Goal: Task Accomplishment & Management: Use online tool/utility

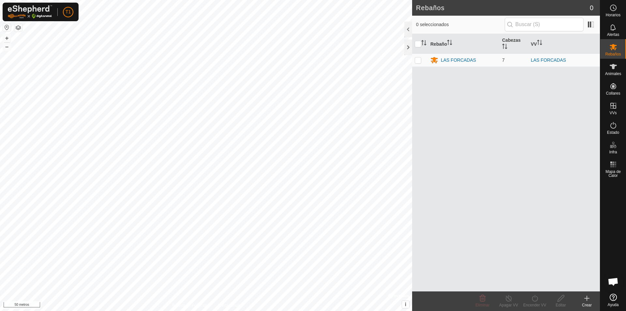
click at [427, 263] on div "Rebaños 0 0 seleccionados Rebaño [PERSON_NAME] LAS FORCADAS 7 LAS FORCADAS Elim…" at bounding box center [300, 155] width 600 height 311
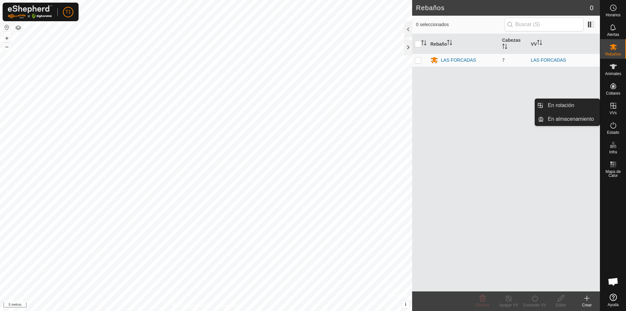
click at [614, 109] on icon at bounding box center [613, 106] width 8 height 8
click at [568, 119] on link "En almacenamiento" at bounding box center [572, 118] width 56 height 13
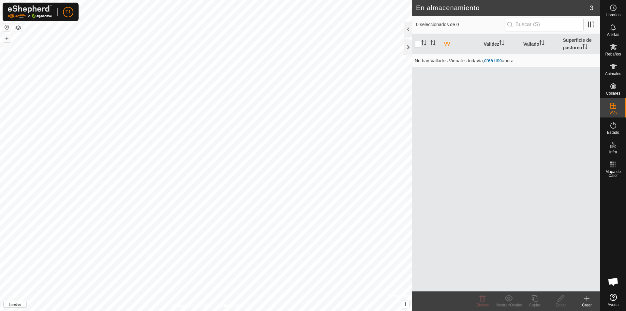
click at [584, 300] on icon at bounding box center [587, 298] width 8 height 8
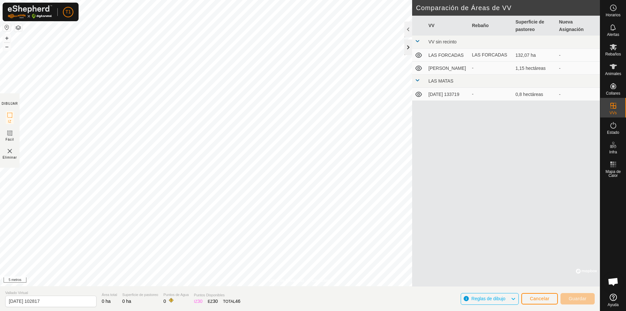
click at [409, 48] on div at bounding box center [408, 47] width 8 height 16
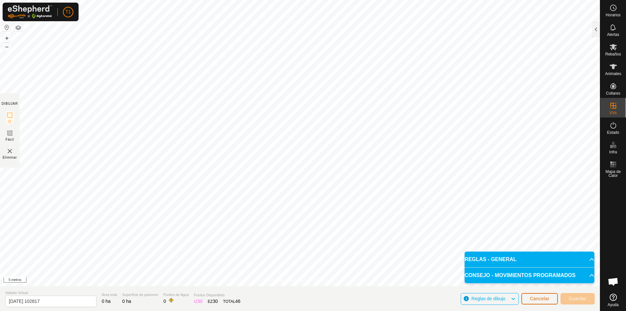
click at [541, 302] on button "Cancelar" at bounding box center [539, 298] width 37 height 11
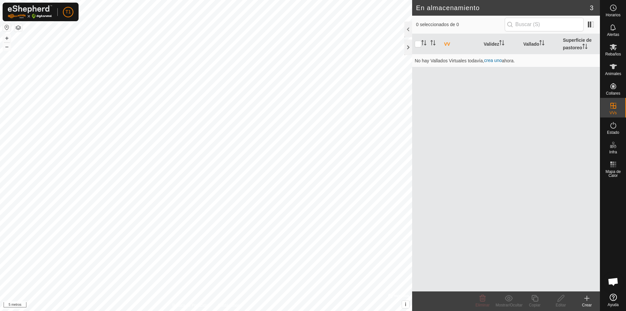
click at [586, 296] on icon at bounding box center [587, 298] width 8 height 8
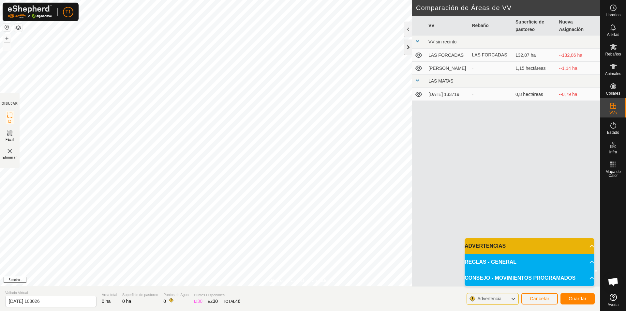
click at [406, 47] on div at bounding box center [408, 47] width 8 height 16
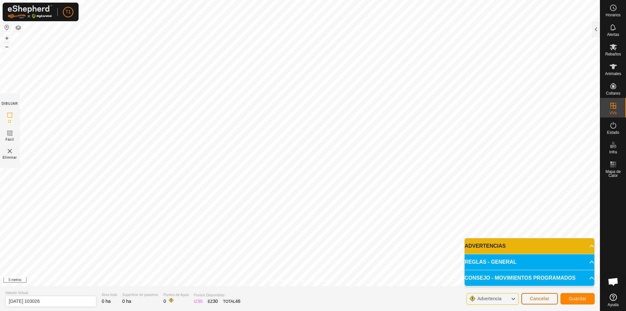
click at [536, 300] on font "Cancelar" at bounding box center [540, 298] width 20 height 5
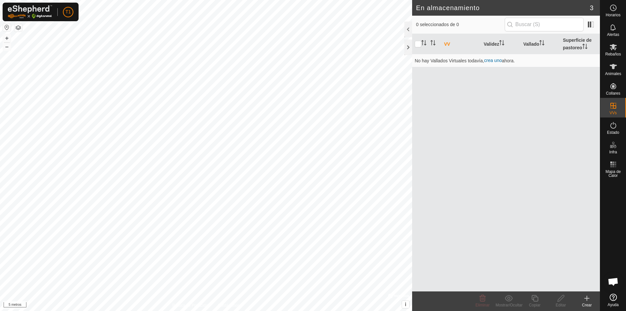
click at [587, 298] on icon at bounding box center [586, 298] width 5 height 0
